Goal: Find contact information: Find contact information

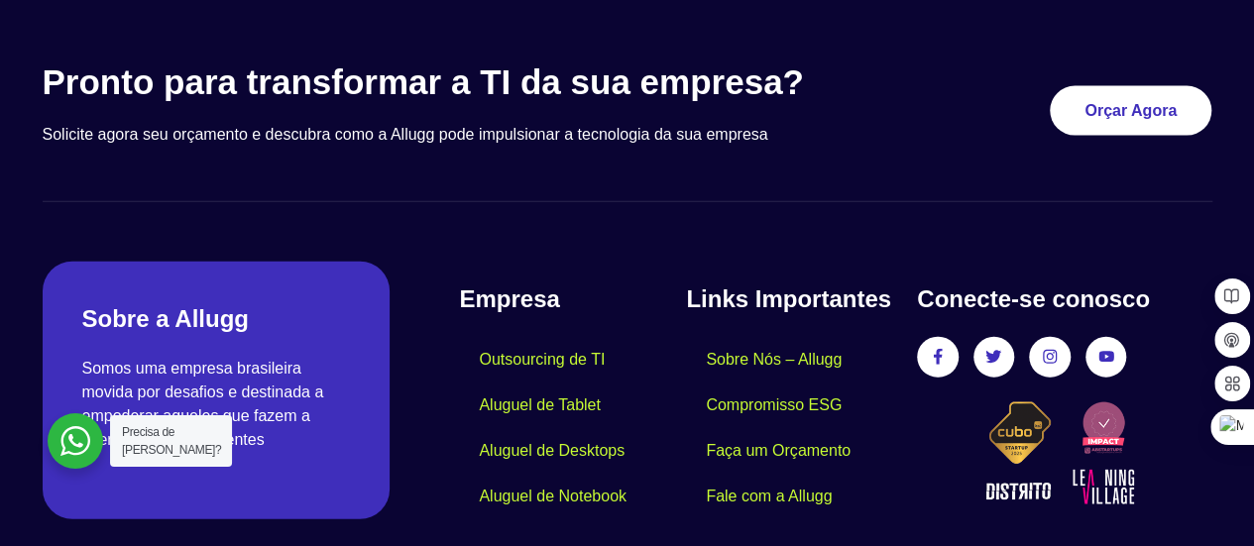
scroll to position [6054, 0]
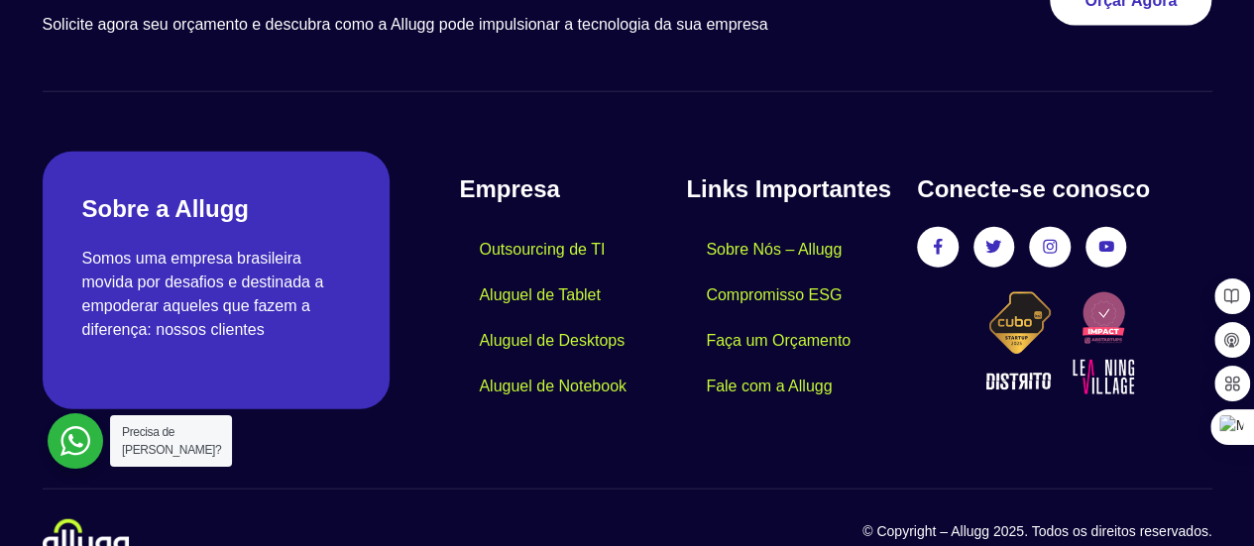
click at [61, 433] on div at bounding box center [76, 441] width 56 height 56
click at [747, 364] on link "Fale com a Allugg" at bounding box center [769, 387] width 166 height 46
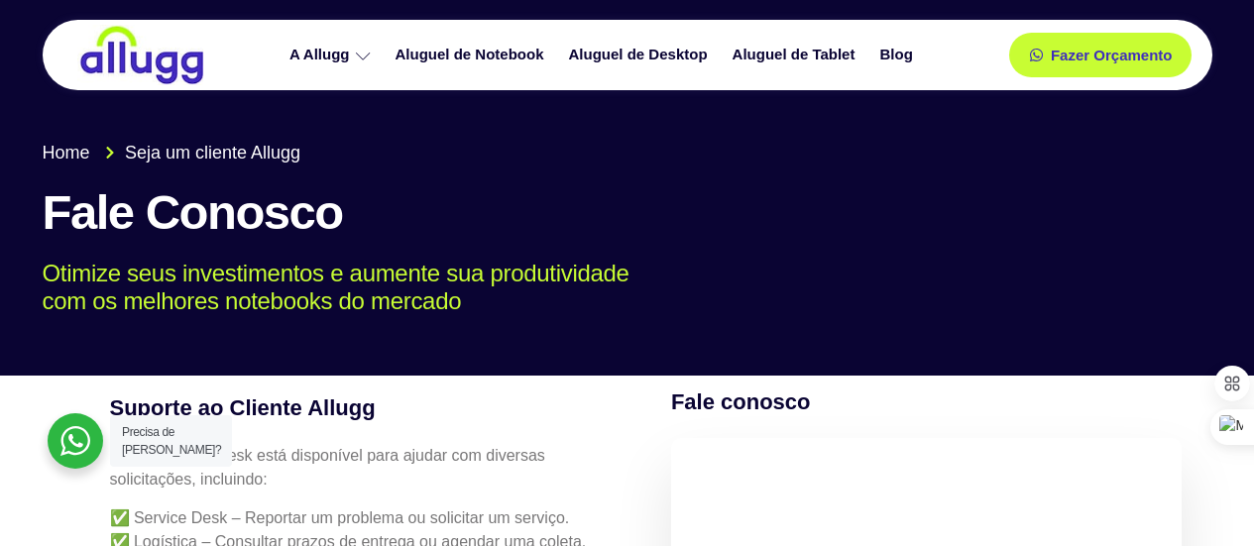
scroll to position [496, 0]
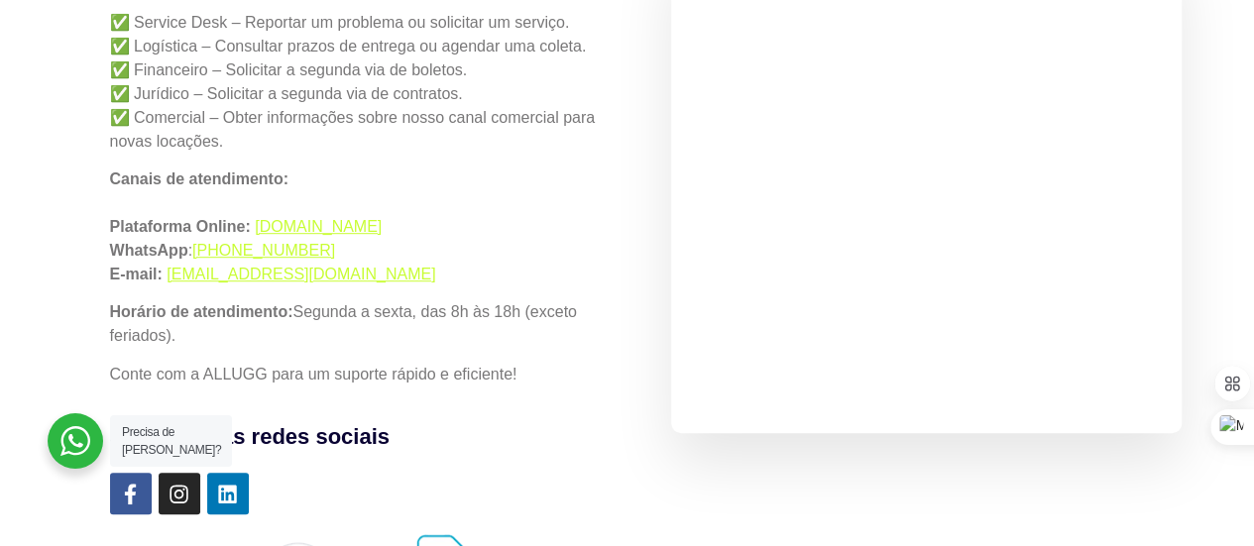
select select "**********"
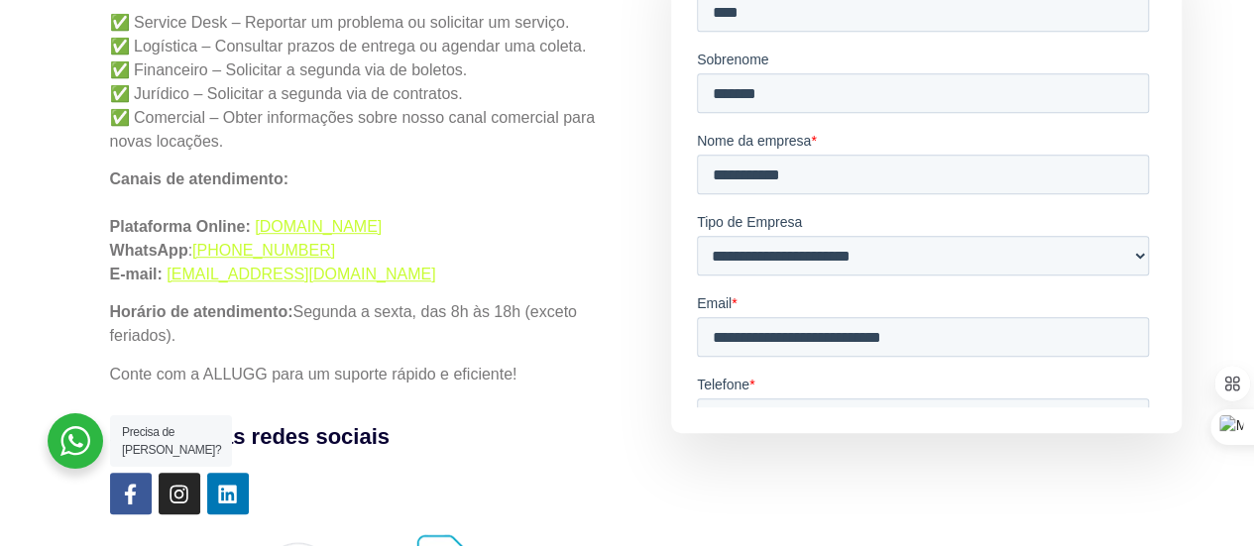
scroll to position [0, 0]
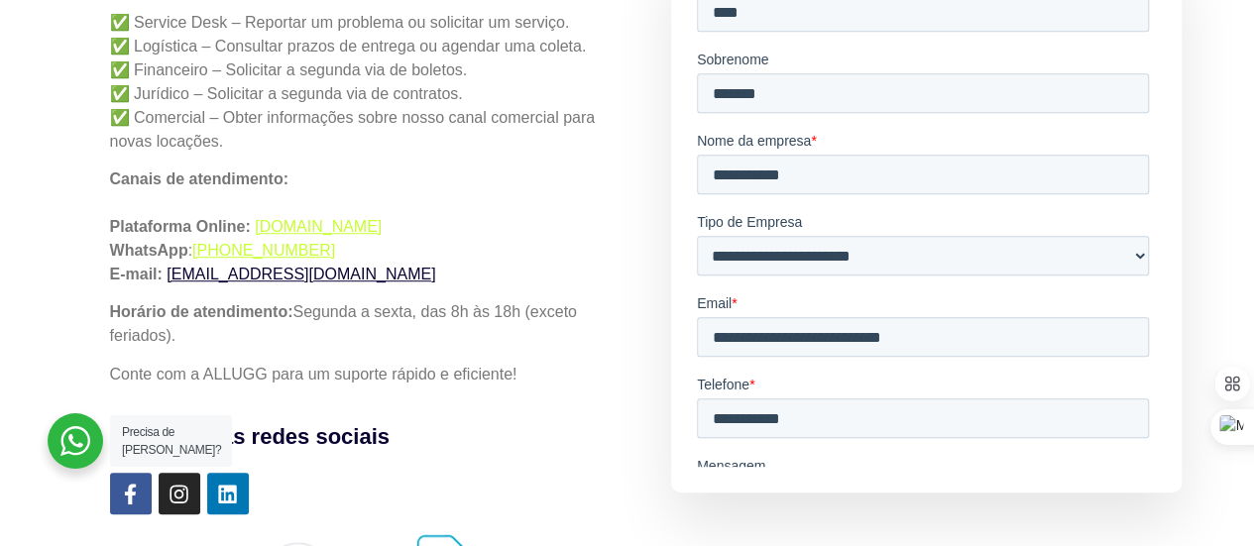
drag, startPoint x: 445, startPoint y: 286, endPoint x: 169, endPoint y: 281, distance: 276.6
click at [169, 283] on p "Canais de atendimento: Plataforma Online: [DOMAIN_NAME] WhatsApp : [PHONE_NUMBE…" at bounding box center [362, 227] width 504 height 119
copy link "[EMAIL_ADDRESS][DOMAIN_NAME]"
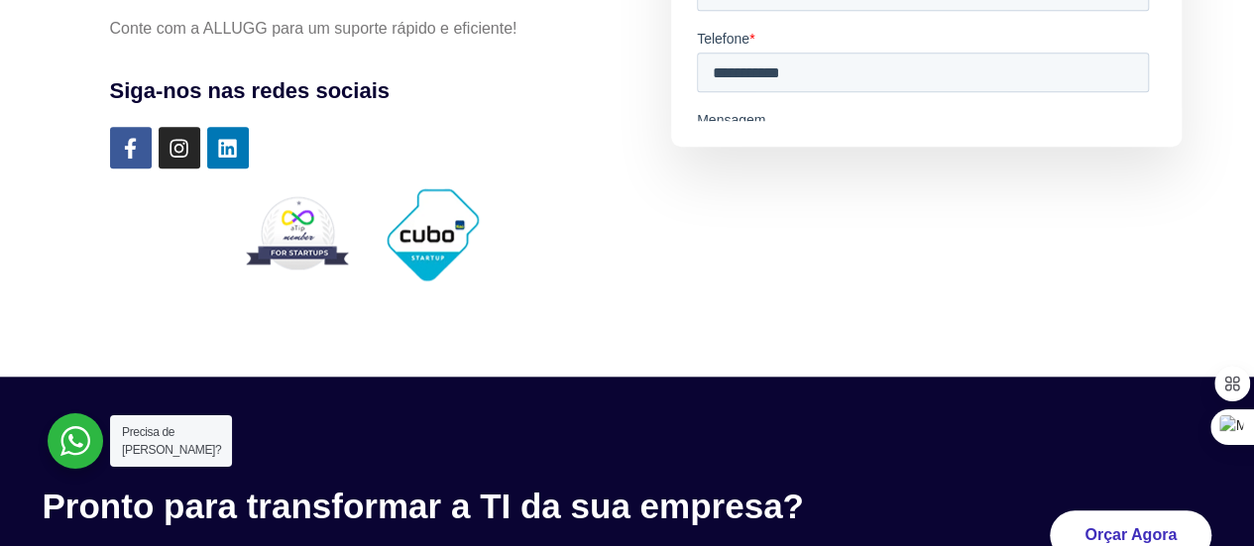
scroll to position [822, 0]
